Goal: Task Accomplishment & Management: Manage account settings

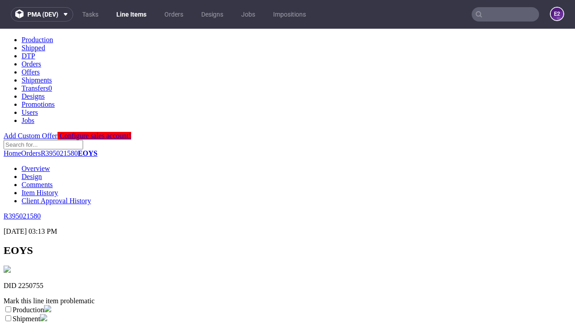
scroll to position [158, 0]
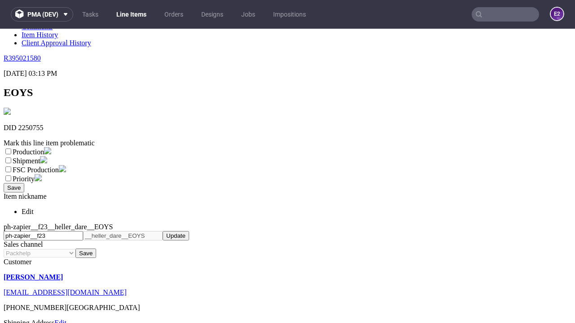
select select "dtp_ca_needed"
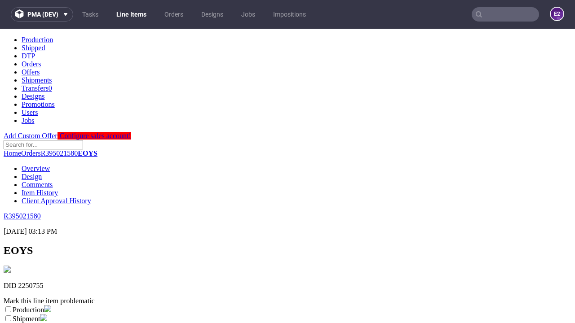
scroll to position [0, 0]
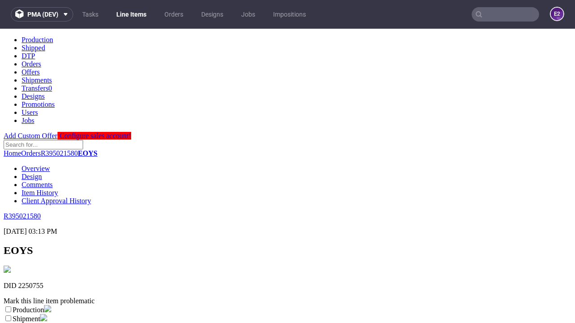
checkbox input "true"
